Goal: Information Seeking & Learning: Learn about a topic

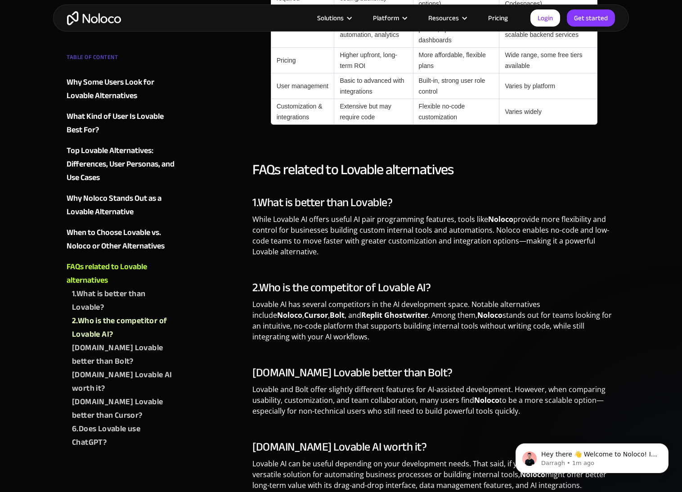
scroll to position [2190, 0]
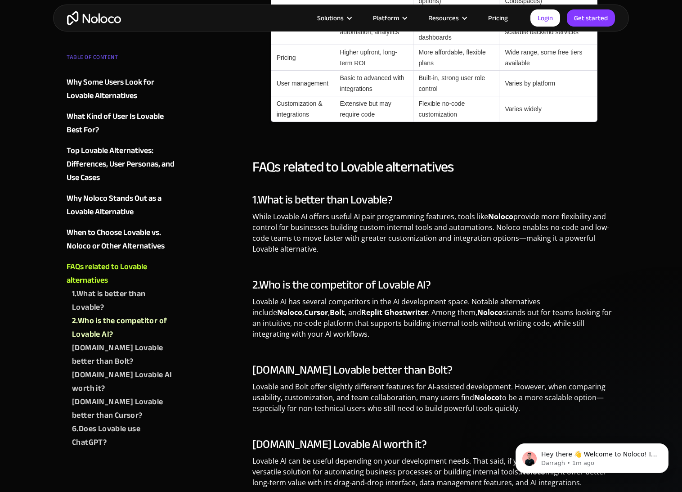
click at [101, 20] on img "home" at bounding box center [94, 18] width 54 height 14
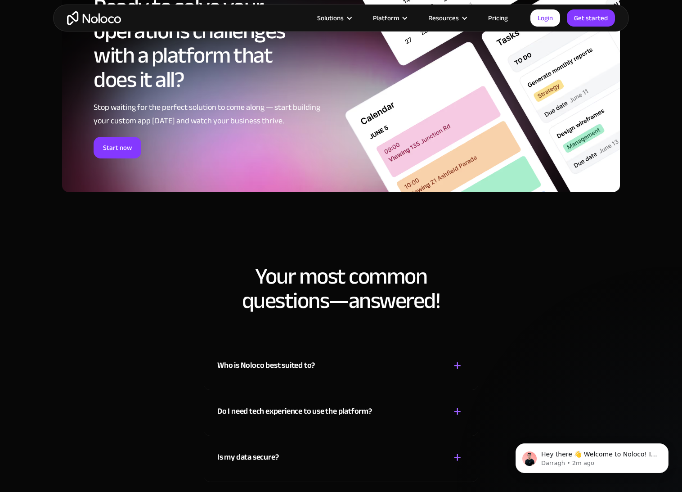
scroll to position [4390, 0]
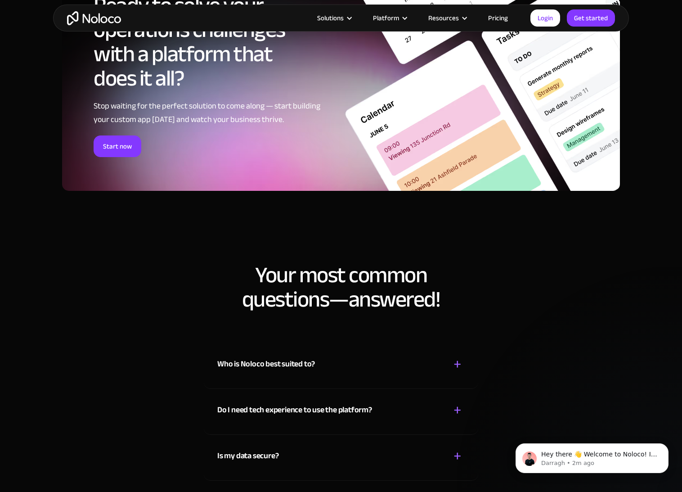
click at [495, 20] on link "Pricing" at bounding box center [498, 18] width 42 height 12
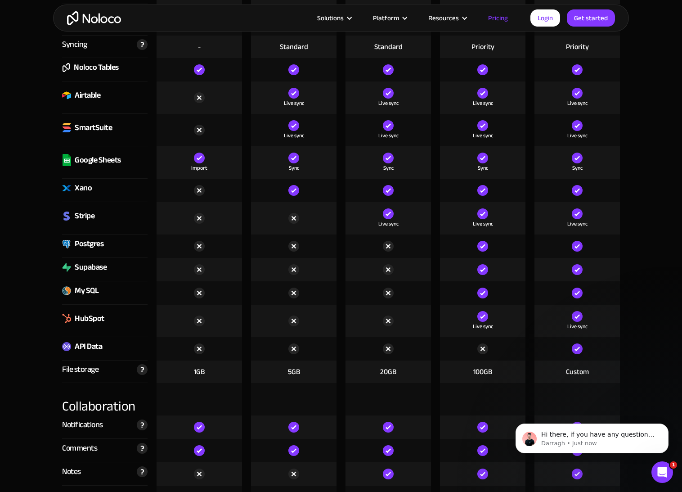
scroll to position [1349, 0]
